Goal: Task Accomplishment & Management: Use online tool/utility

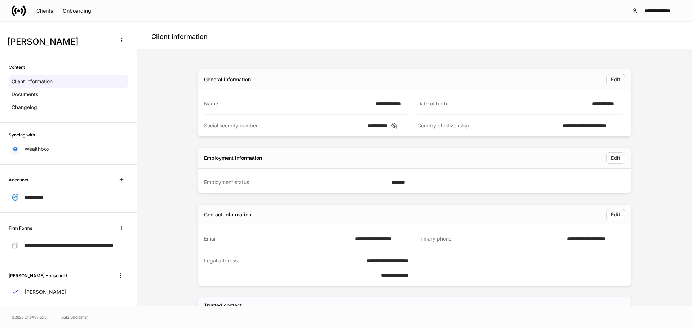
scroll to position [19, 0]
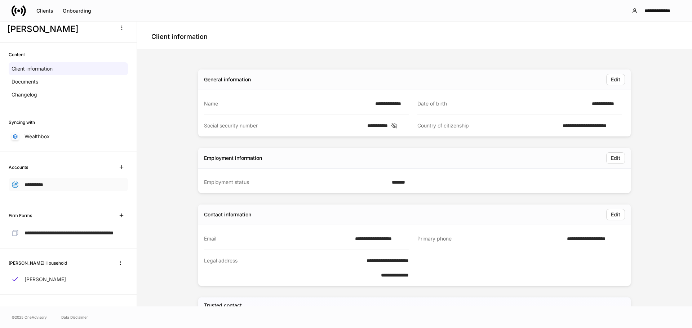
click at [55, 180] on div "**********" at bounding box center [68, 184] width 119 height 13
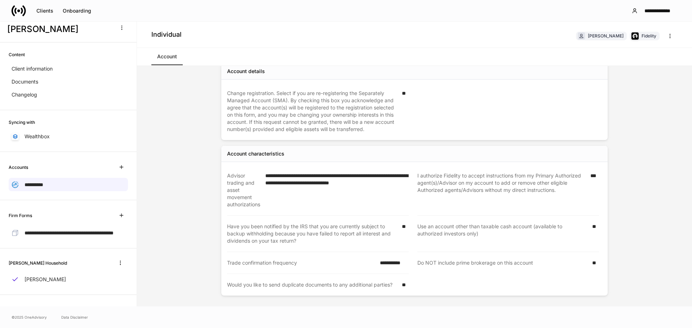
scroll to position [325, 0]
click at [118, 213] on button "button" at bounding box center [121, 215] width 13 height 13
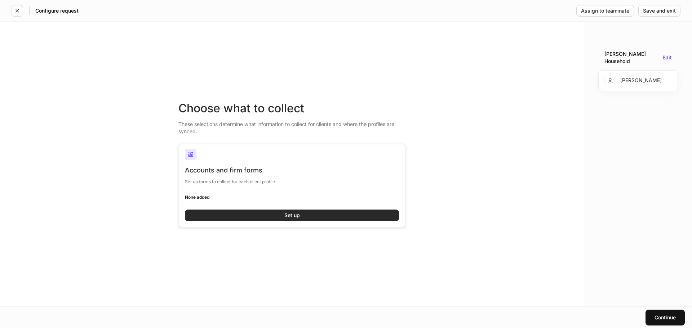
click at [281, 217] on button "Set up" at bounding box center [292, 216] width 214 height 12
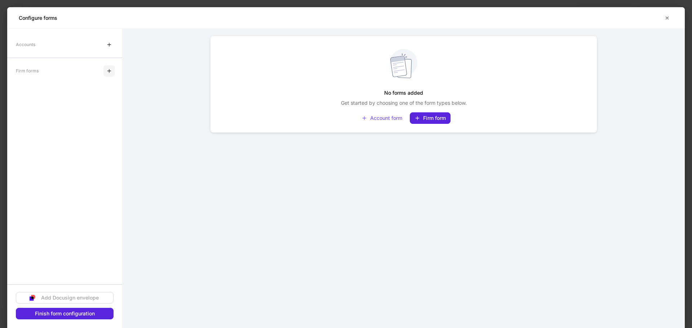
click at [108, 69] on icon "button" at bounding box center [109, 71] width 6 height 6
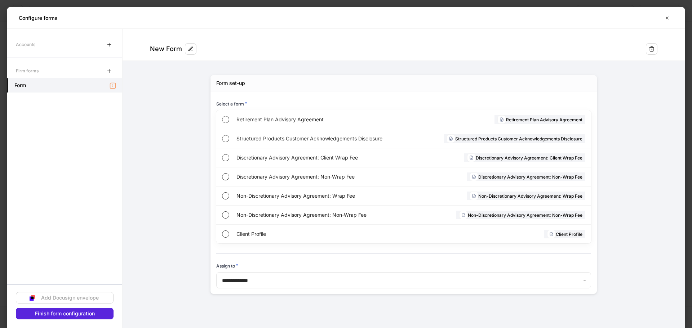
click at [50, 48] on div "Accounts" at bounding box center [64, 44] width 115 height 14
click at [670, 17] on icon "button" at bounding box center [667, 18] width 6 height 6
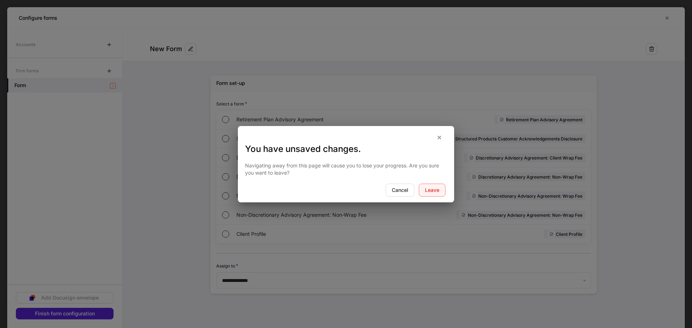
click at [435, 190] on div "Leave" at bounding box center [432, 190] width 14 height 5
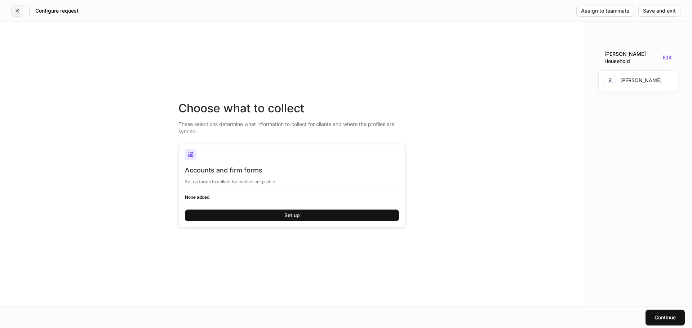
click at [15, 11] on icon "button" at bounding box center [17, 11] width 6 height 6
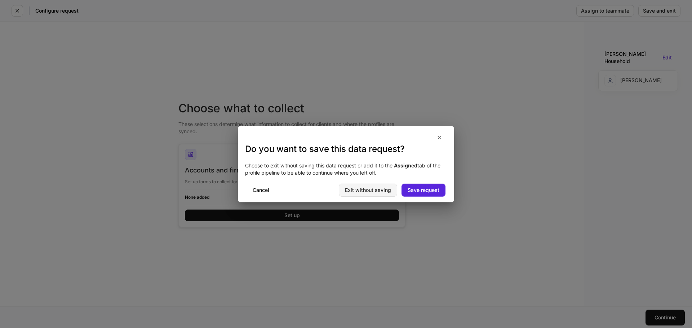
click at [377, 188] on div "Exit without saving" at bounding box center [368, 190] width 46 height 5
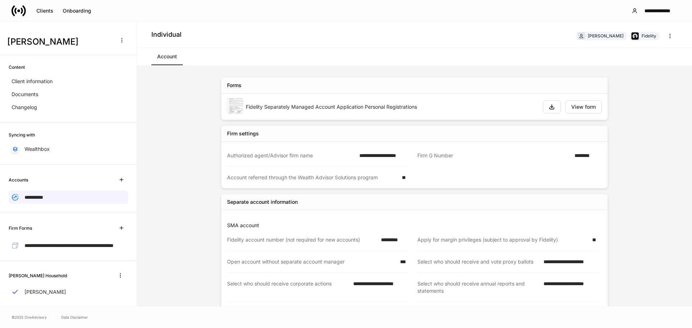
click at [19, 6] on icon at bounding box center [19, 11] width 14 height 14
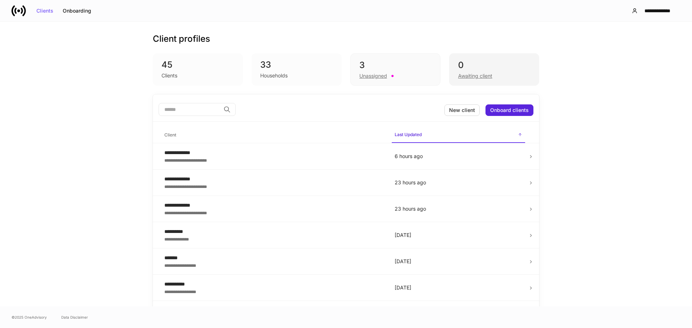
click at [463, 78] on div "Awaiting client" at bounding box center [475, 75] width 34 height 7
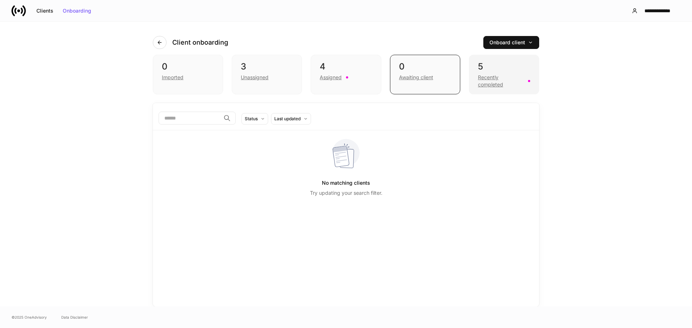
click at [487, 79] on div "Recently completed" at bounding box center [501, 81] width 46 height 14
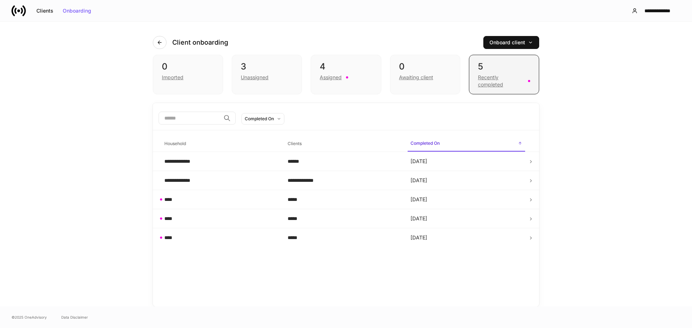
click at [487, 85] on div "Recently completed" at bounding box center [501, 81] width 46 height 14
